Goal: Find specific page/section: Find specific page/section

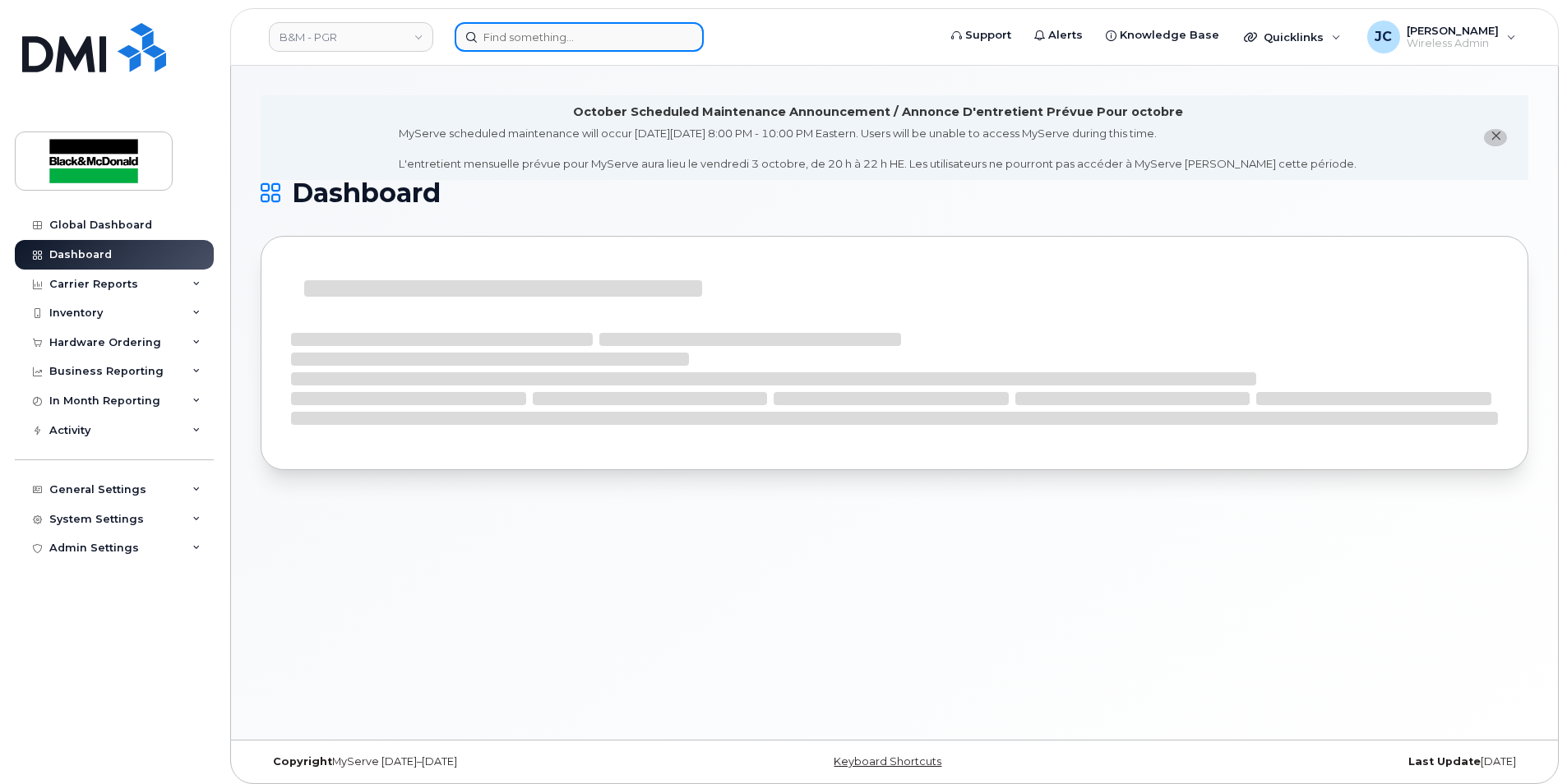
click at [512, 46] on input at bounding box center [579, 36] width 249 height 29
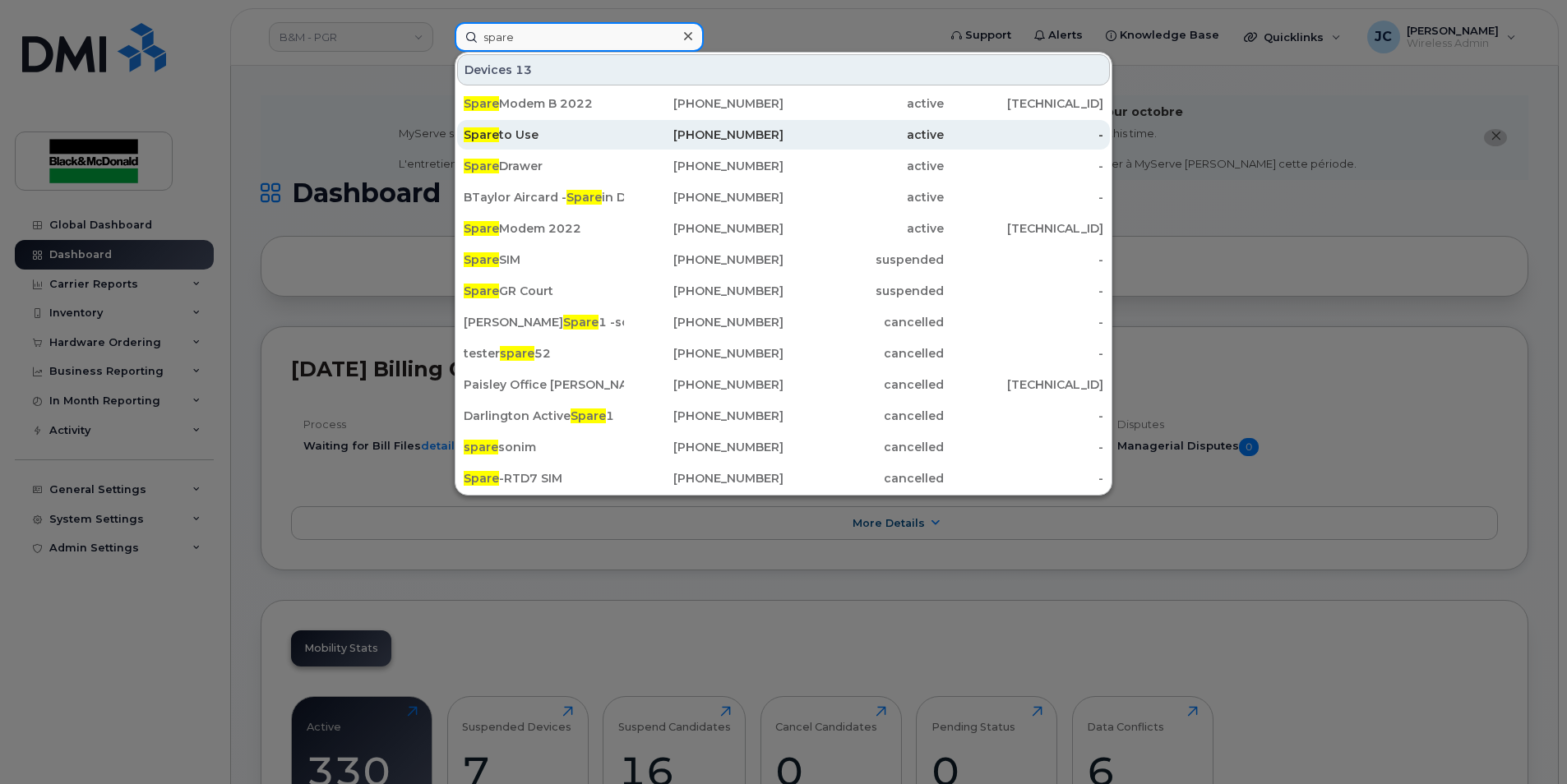
type input "spare"
click at [536, 134] on div "Spare to Use" at bounding box center [543, 134] width 160 height 16
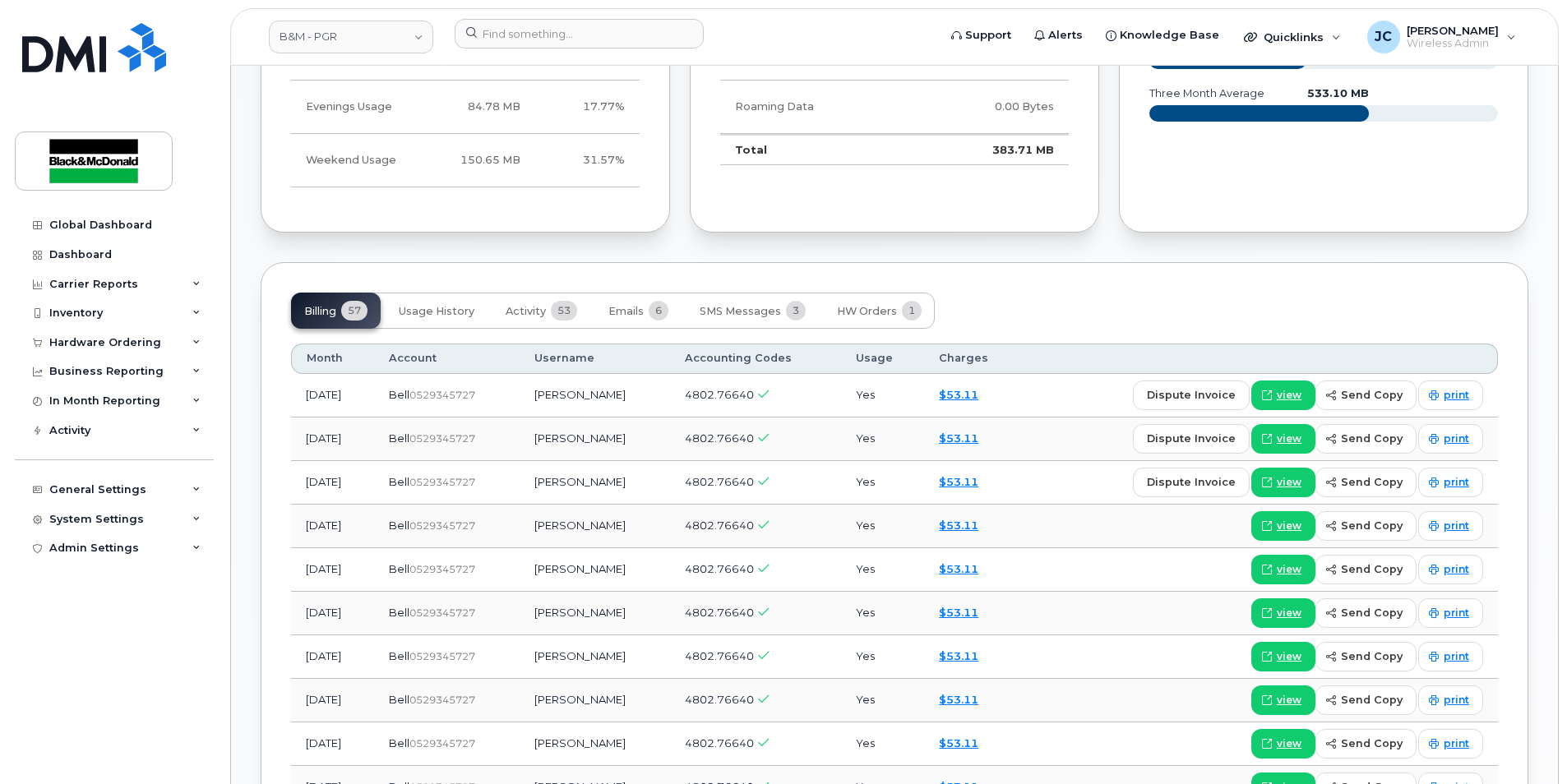
scroll to position [1150, 0]
